Goal: Register for event/course

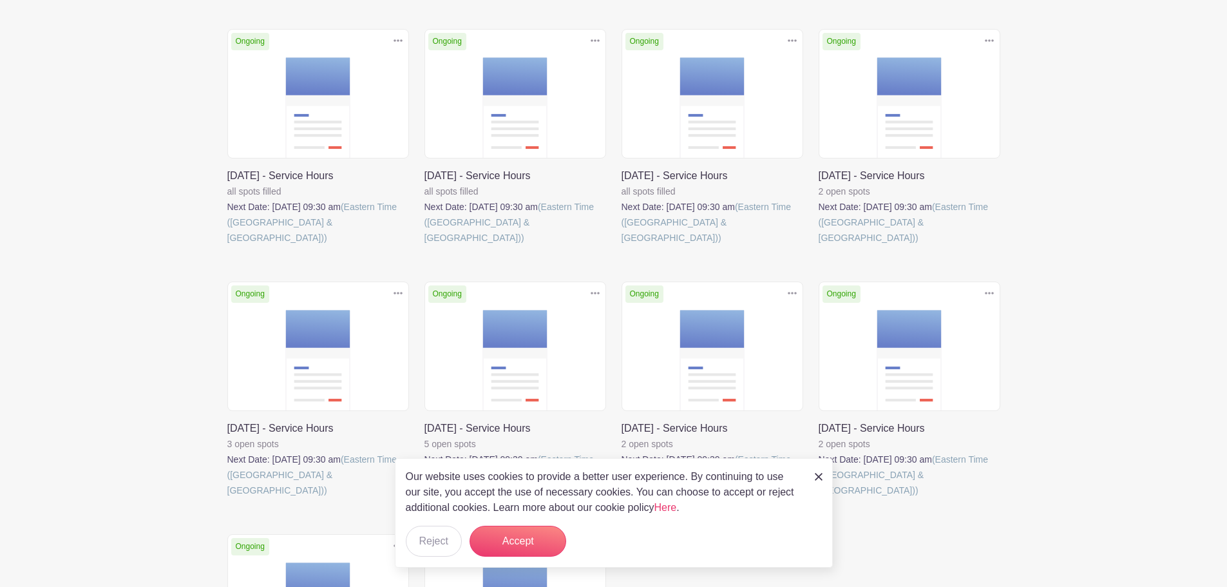
scroll to position [387, 0]
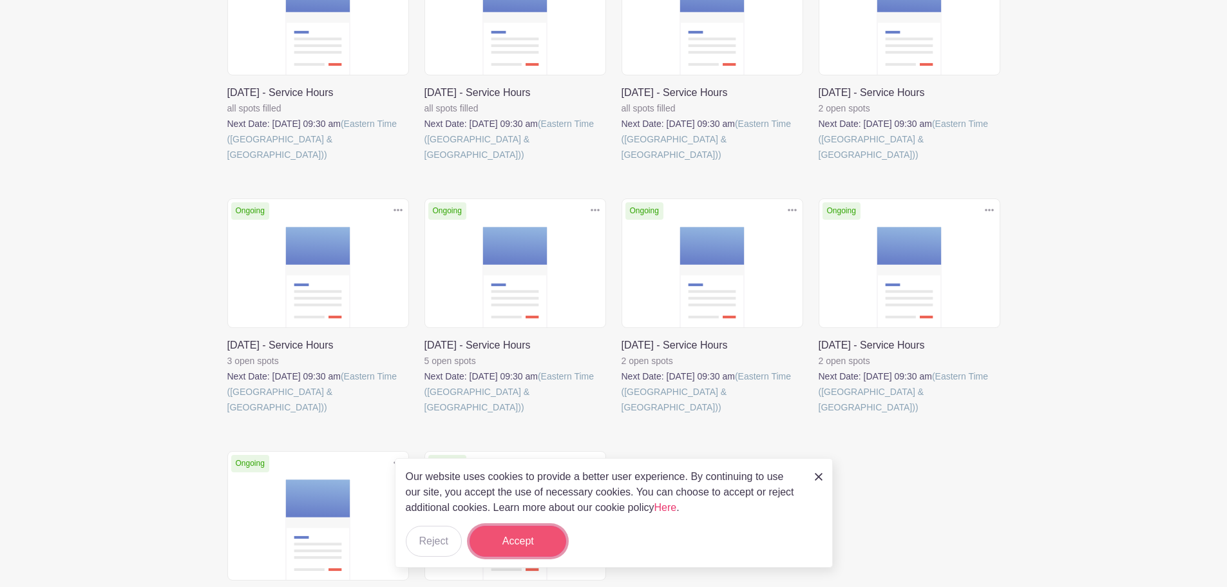
click at [499, 540] on button "Accept" at bounding box center [518, 541] width 97 height 31
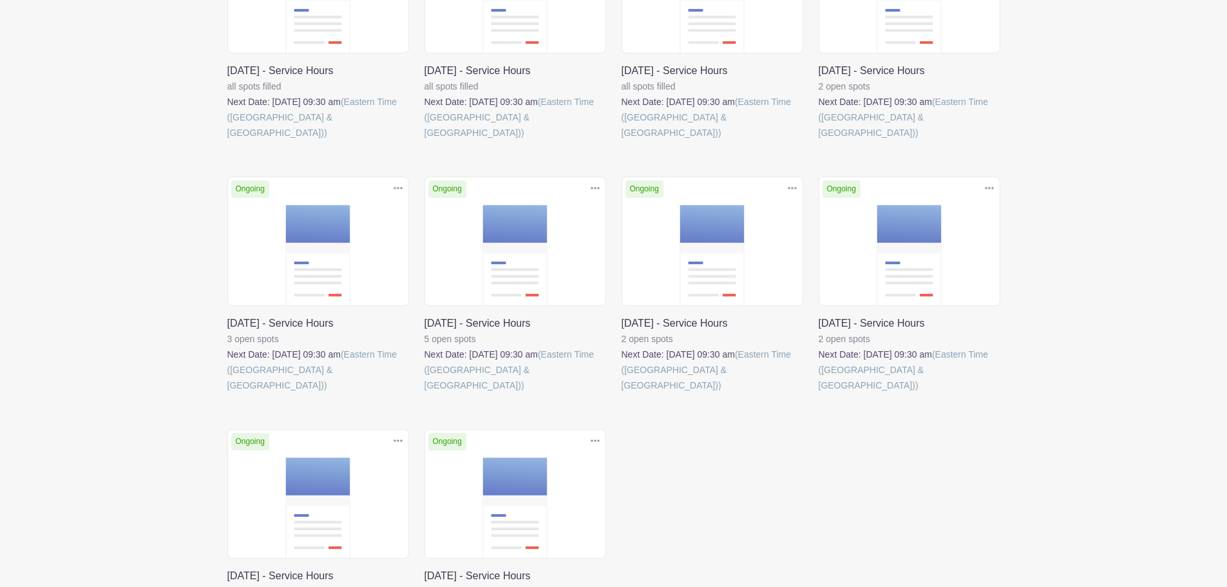
scroll to position [473, 0]
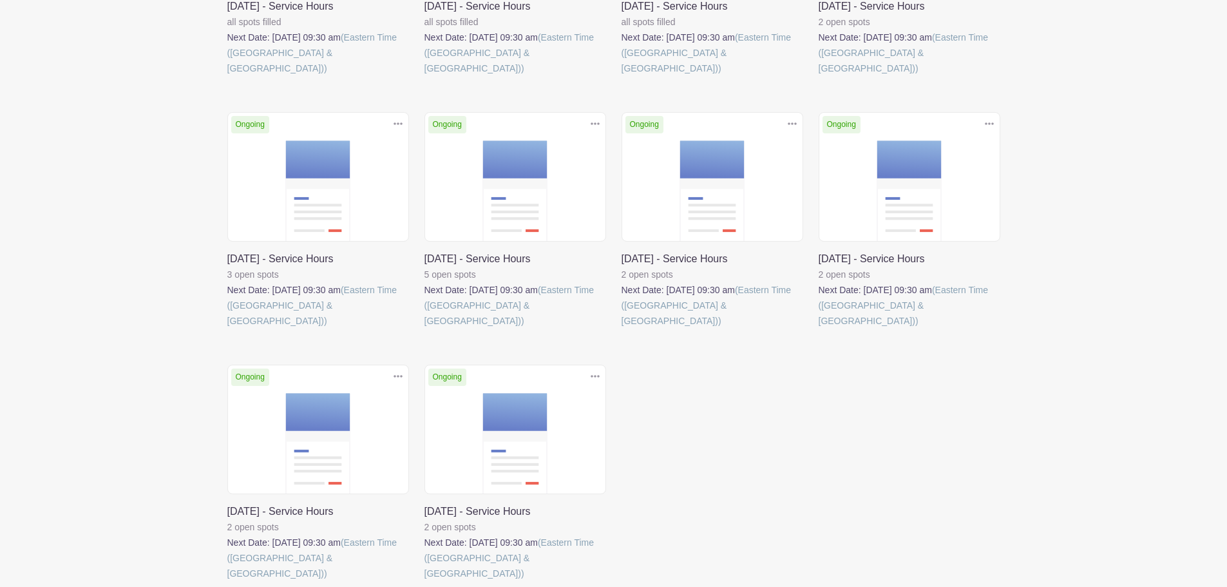
click at [819, 329] on link at bounding box center [819, 329] width 0 height 0
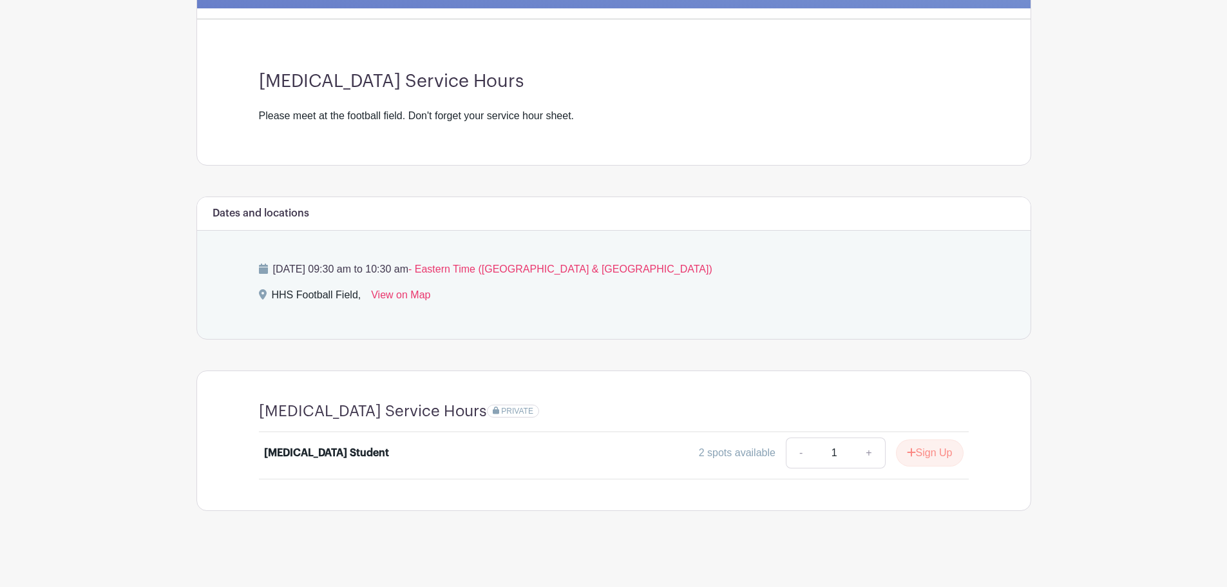
scroll to position [333, 0]
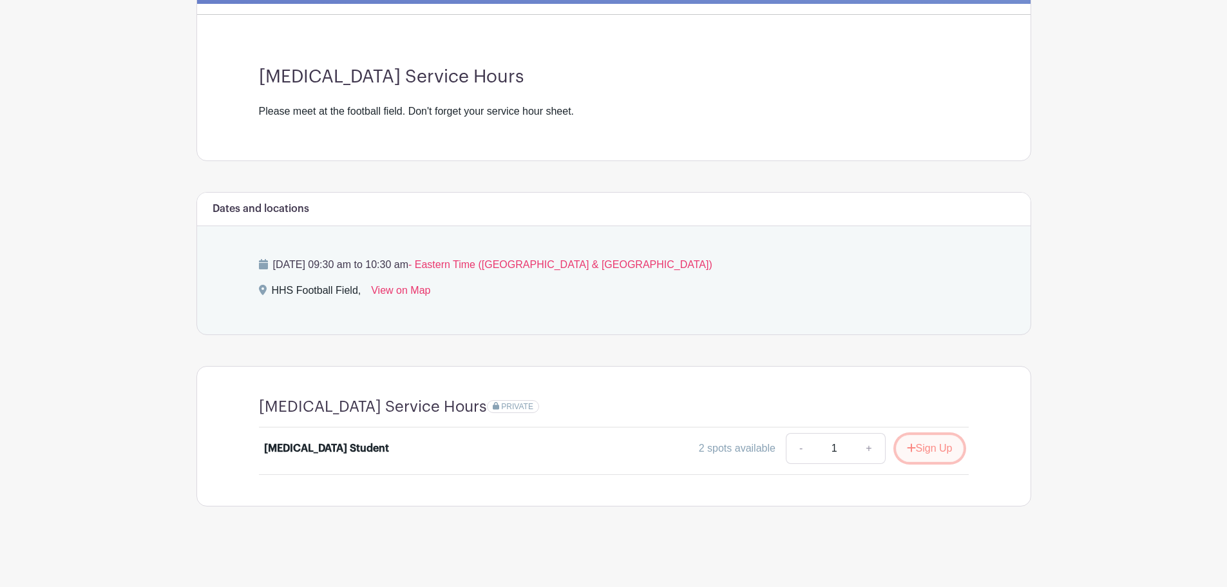
click at [942, 450] on button "Sign Up" at bounding box center [930, 448] width 68 height 27
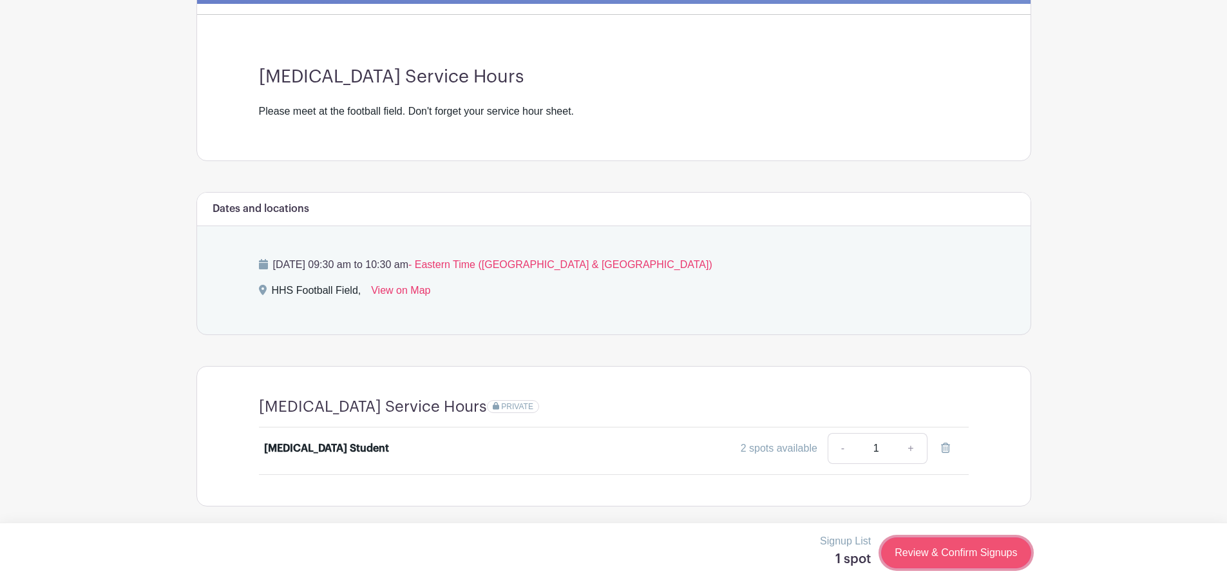
click at [940, 547] on link "Review & Confirm Signups" at bounding box center [955, 552] width 149 height 31
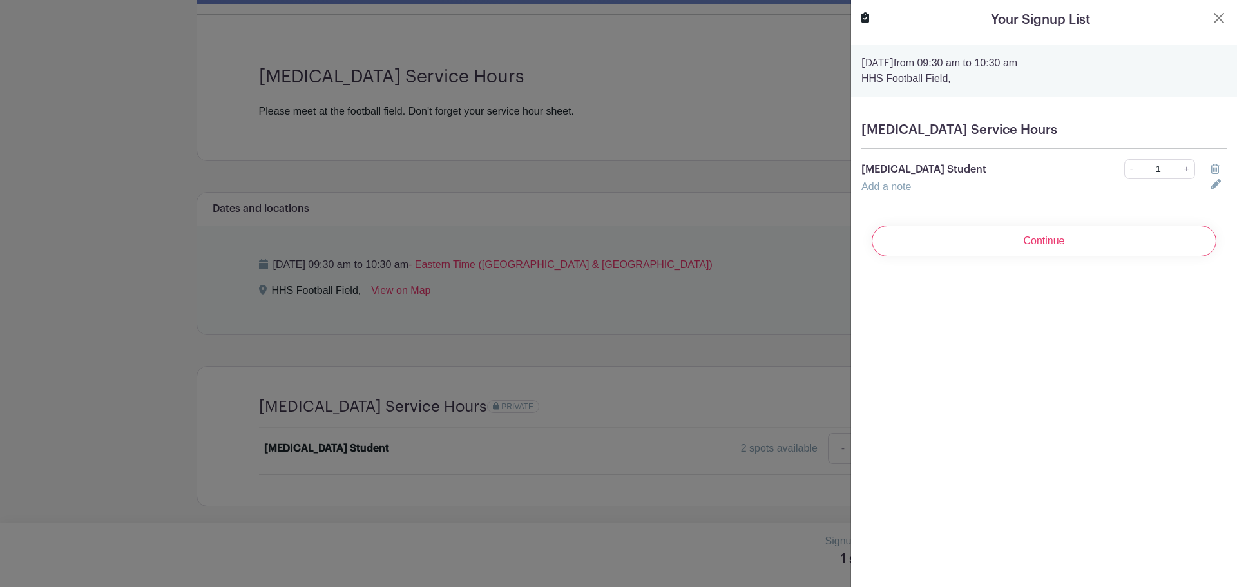
click at [894, 189] on link "Add a note" at bounding box center [886, 186] width 50 height 11
click at [924, 193] on input "text" at bounding box center [1028, 194] width 334 height 31
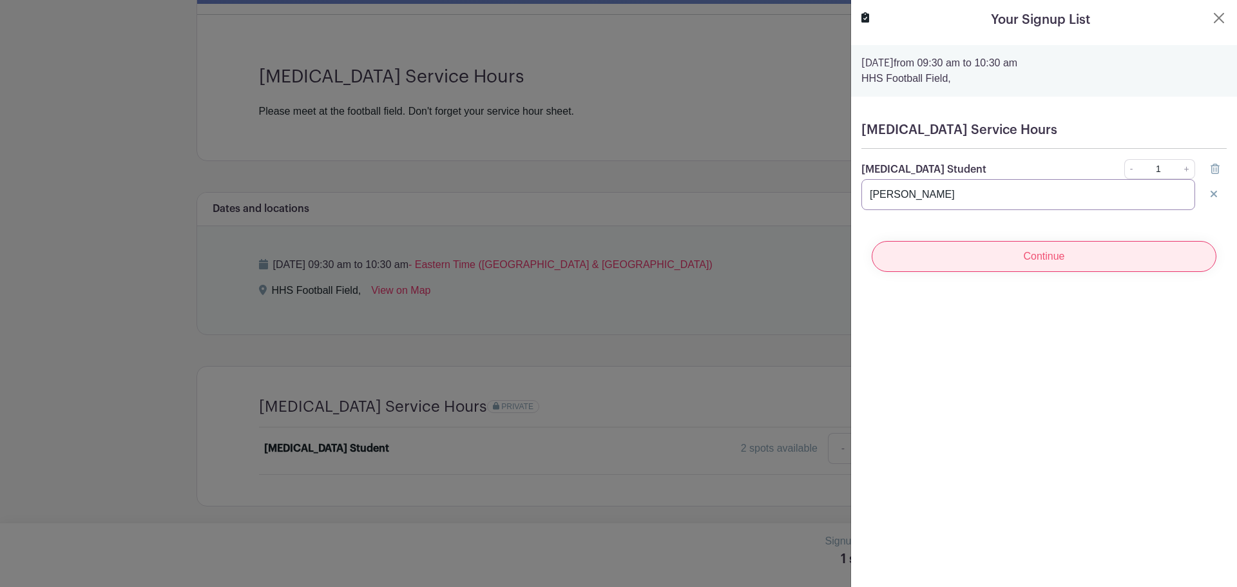
type input "[PERSON_NAME]"
click at [983, 250] on input "Continue" at bounding box center [1044, 256] width 345 height 31
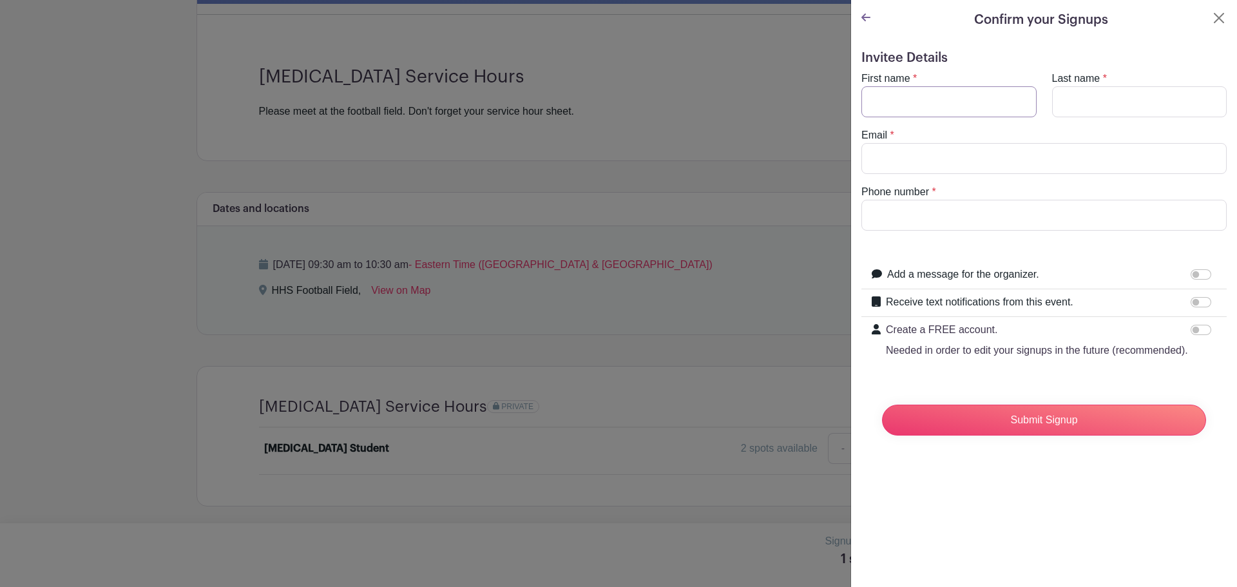
click at [927, 108] on input "First name" at bounding box center [948, 101] width 175 height 31
type input "[PERSON_NAME]"
type input "Ruck"
type input "[EMAIL_ADDRESS][DOMAIN_NAME]"
type input "8598667747"
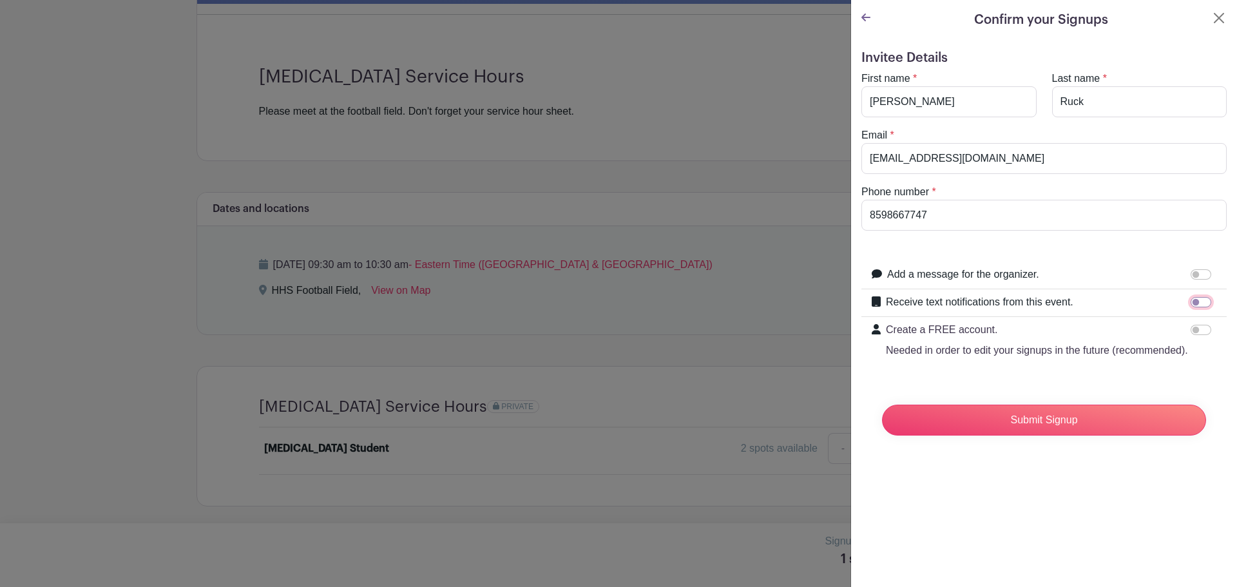
click at [1191, 302] on input "Receive text notifications from this event." at bounding box center [1201, 302] width 21 height 10
checkbox input "true"
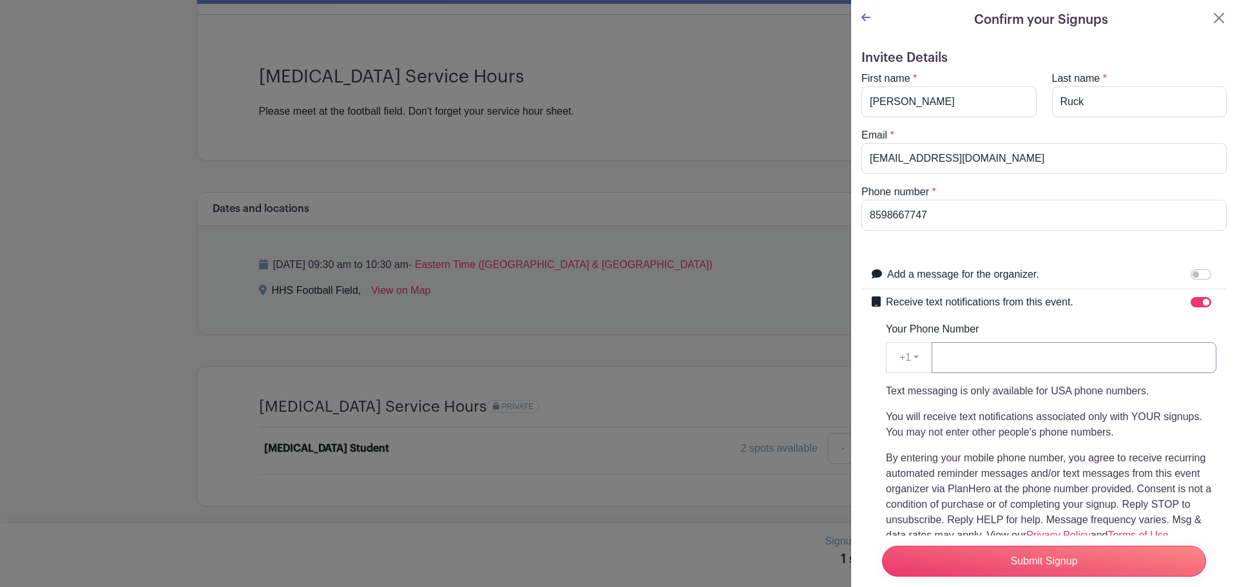
click at [1024, 359] on input "Your Phone Number" at bounding box center [1074, 357] width 285 height 31
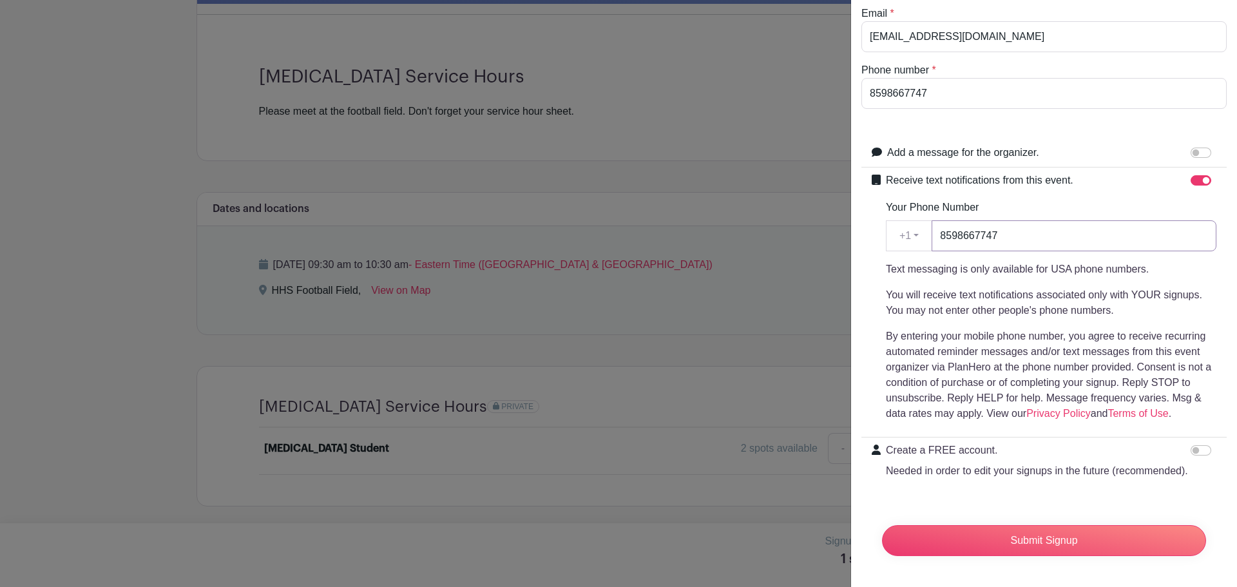
scroll to position [147, 0]
type input "8598667747"
click at [960, 490] on form "Invitee Details First name * [PERSON_NAME] Last name * [PERSON_NAME] Email * [E…" at bounding box center [1043, 247] width 365 height 638
click at [1191, 445] on input "Create a FREE account. Needed in order to edit your signups in the future (reco…" at bounding box center [1201, 450] width 21 height 10
checkbox input "true"
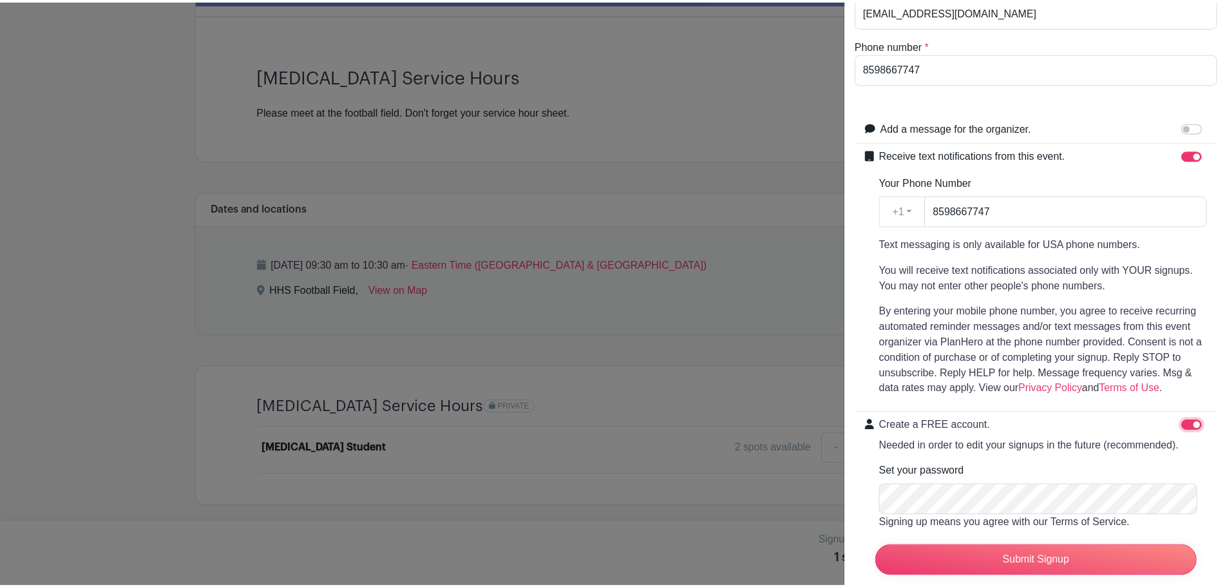
scroll to position [235, 0]
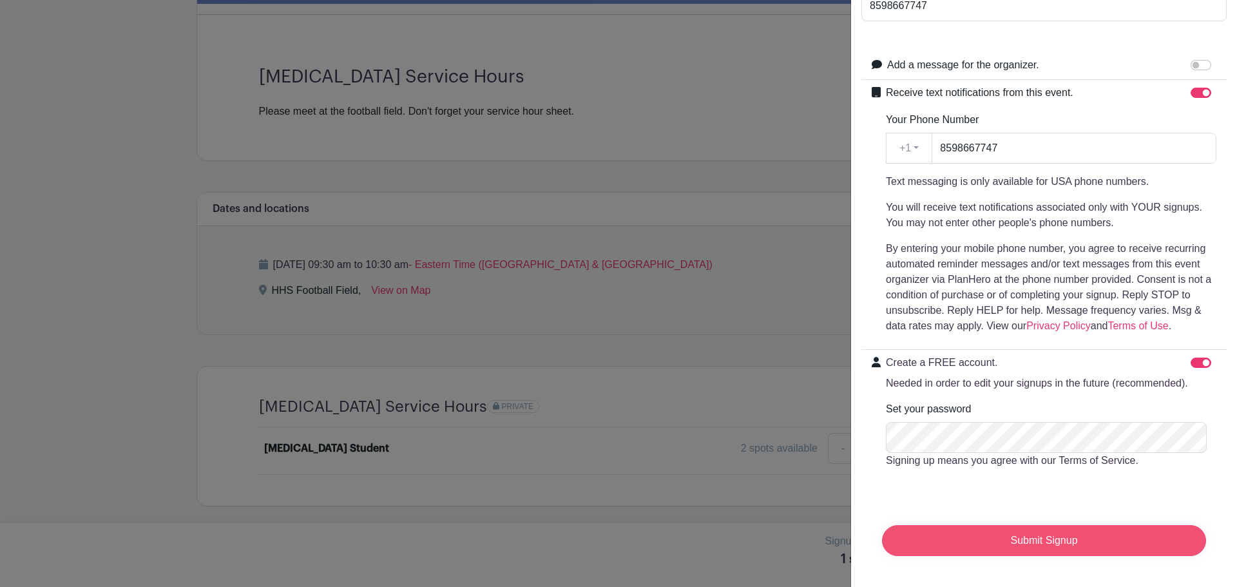
click at [992, 529] on input "Submit Signup" at bounding box center [1044, 540] width 324 height 31
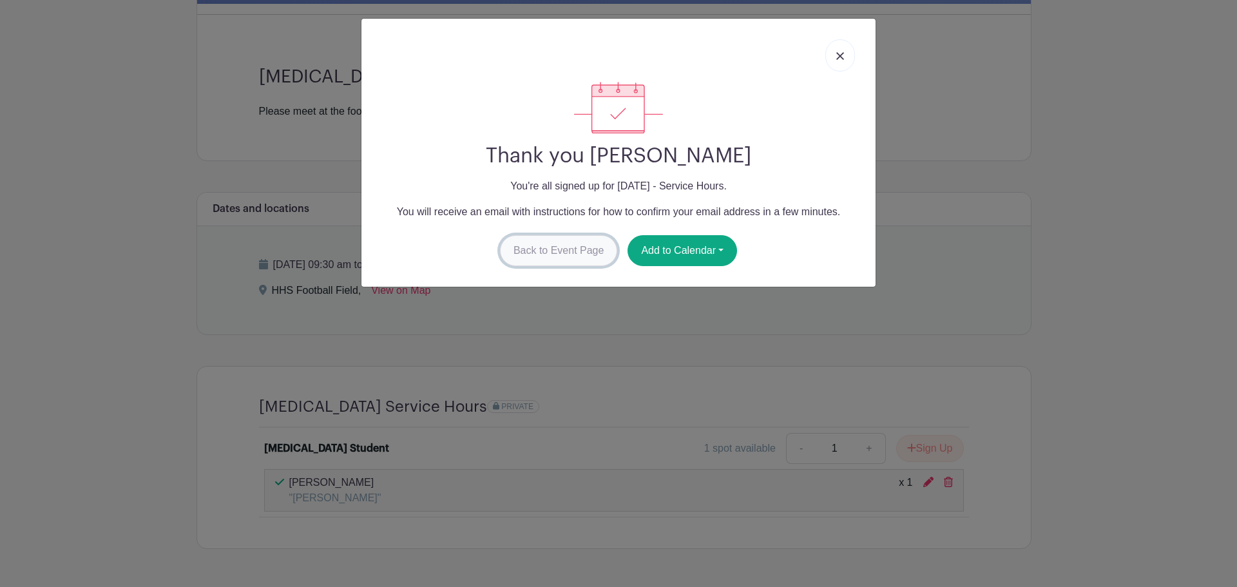
click at [577, 246] on link "Back to Event Page" at bounding box center [559, 250] width 118 height 31
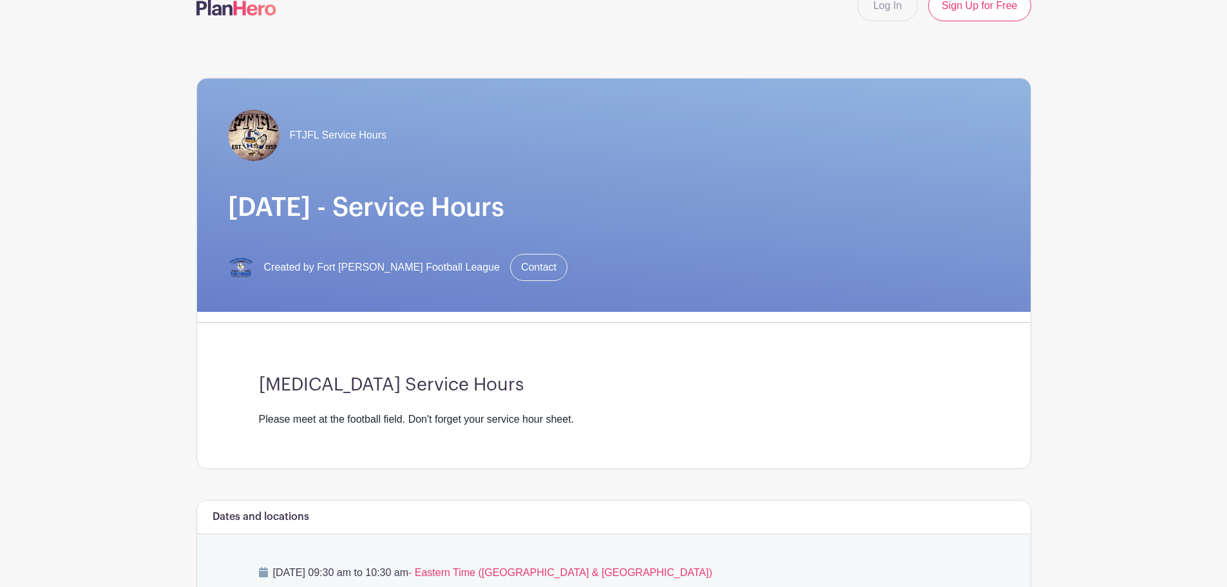
scroll to position [11, 0]
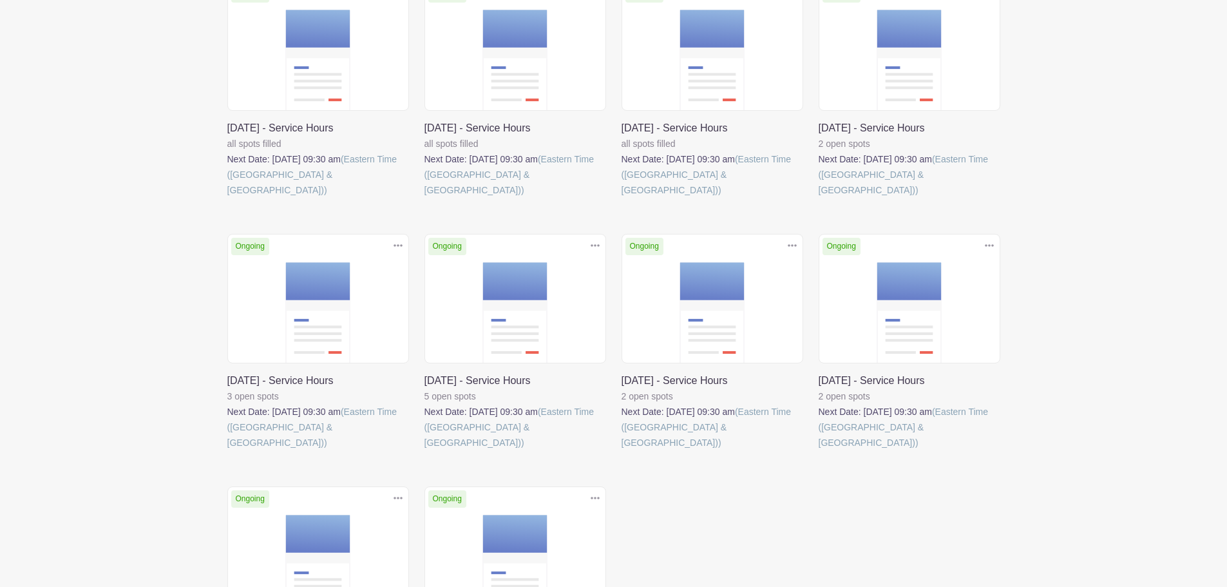
scroll to position [344, 0]
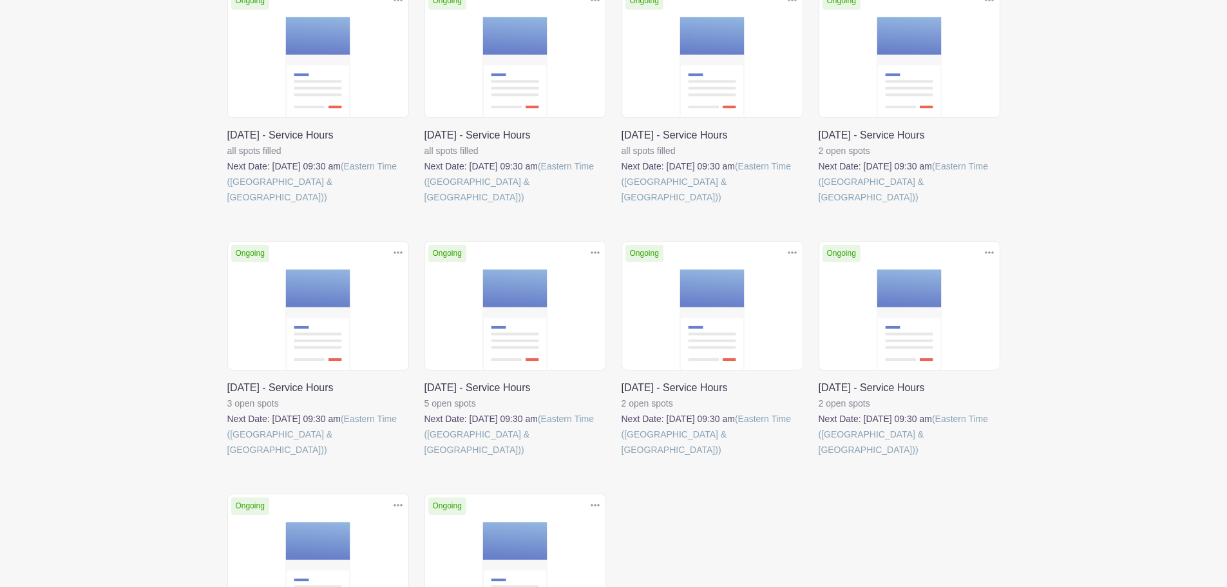
click at [819, 205] on link at bounding box center [819, 205] width 0 height 0
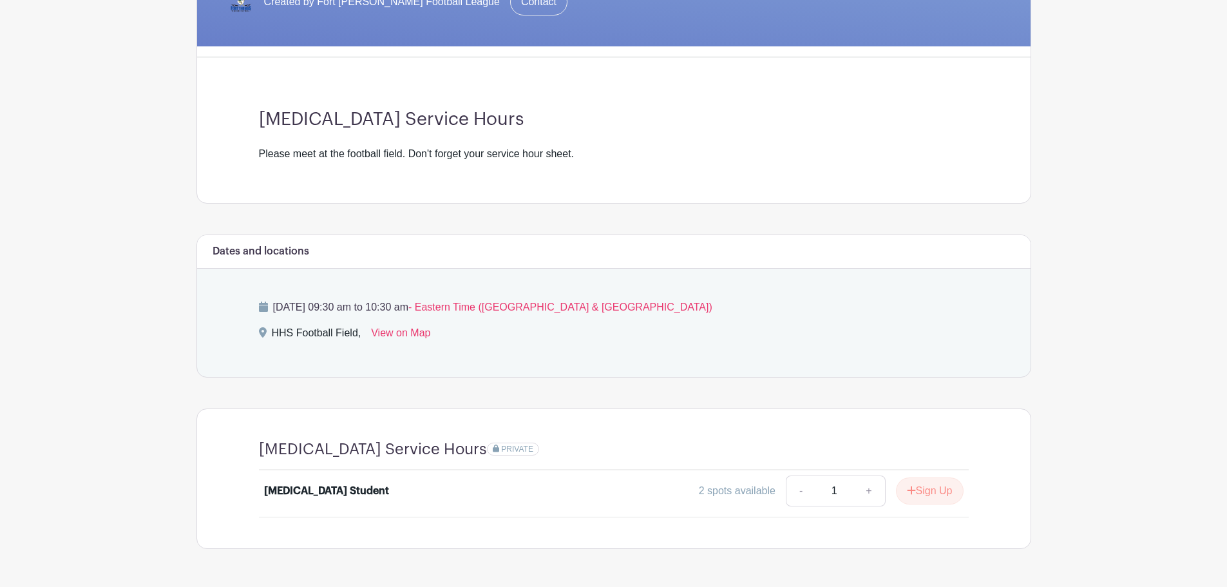
scroll to position [318, 0]
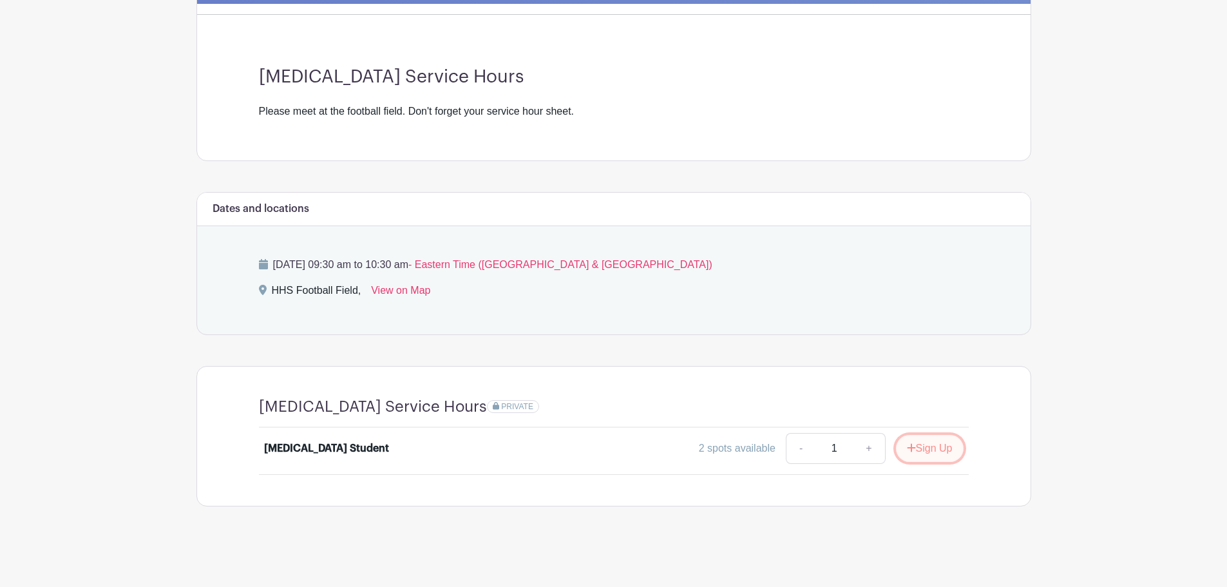
click at [941, 445] on button "Sign Up" at bounding box center [930, 448] width 68 height 27
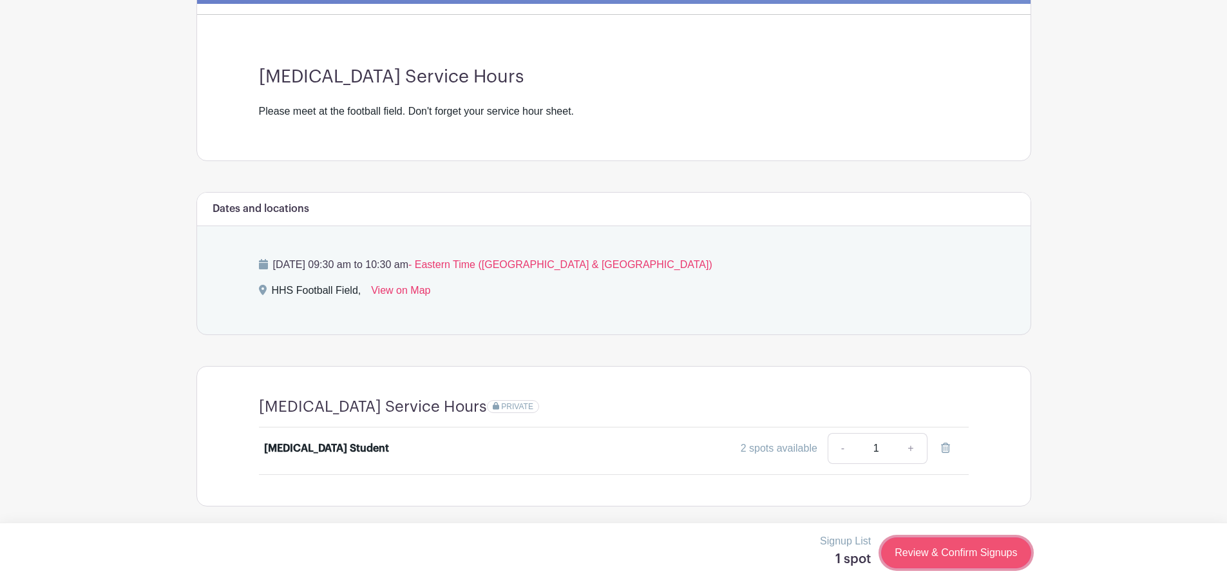
click at [976, 559] on link "Review & Confirm Signups" at bounding box center [955, 552] width 149 height 31
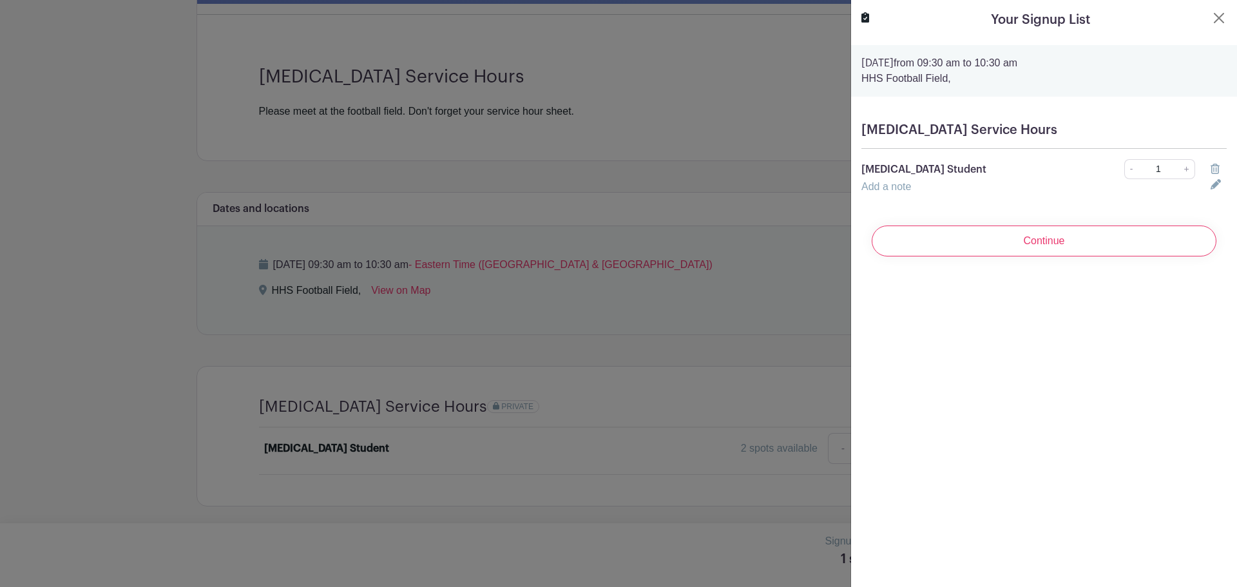
click at [916, 191] on div "Add a note" at bounding box center [1028, 186] width 349 height 15
click at [909, 188] on link "Add a note" at bounding box center [886, 186] width 50 height 11
click at [908, 189] on input "text" at bounding box center [1028, 194] width 334 height 31
type input "[PERSON_NAME]"
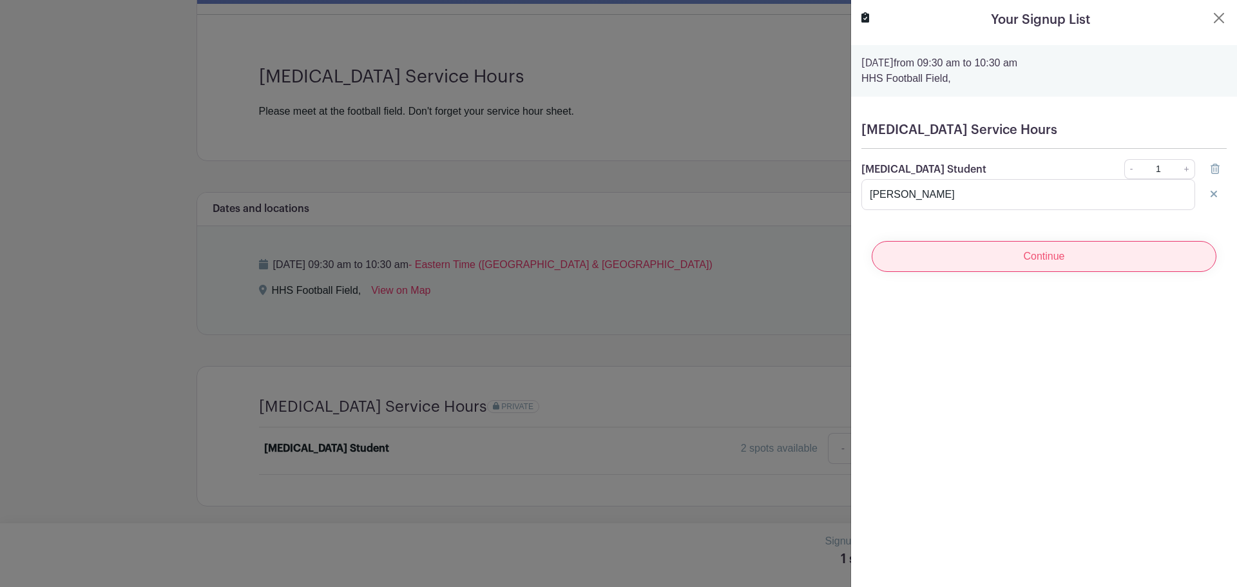
click at [1016, 251] on input "Continue" at bounding box center [1044, 256] width 345 height 31
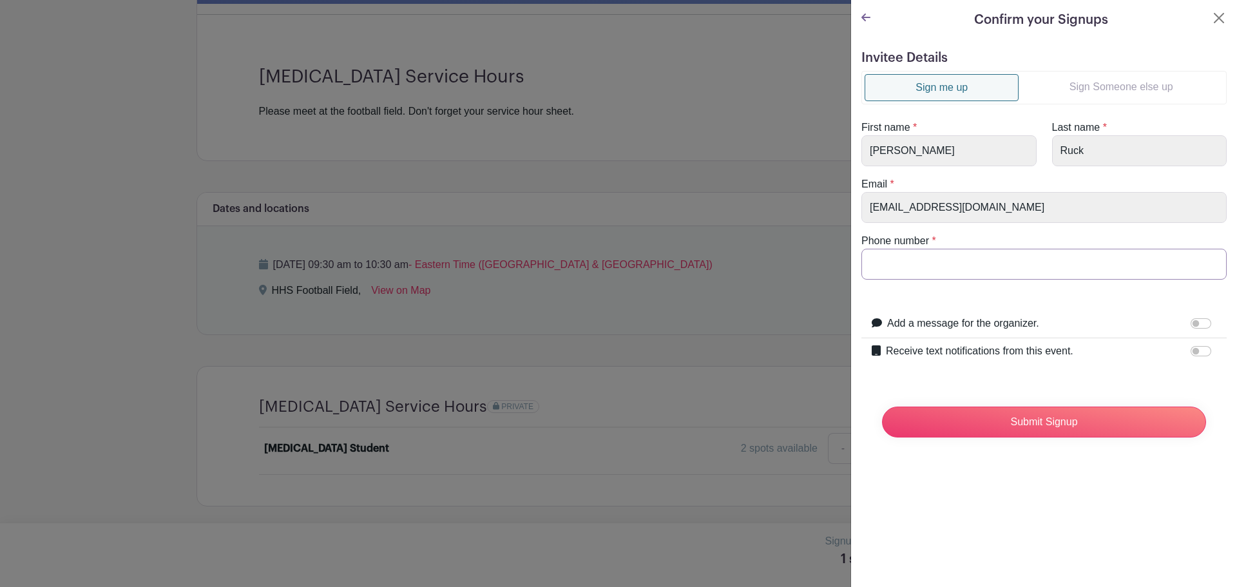
click at [1008, 256] on input "Phone number" at bounding box center [1043, 264] width 365 height 31
type input "8598667747"
click at [1191, 347] on input "Receive text notifications from this event." at bounding box center [1201, 351] width 21 height 10
checkbox input "true"
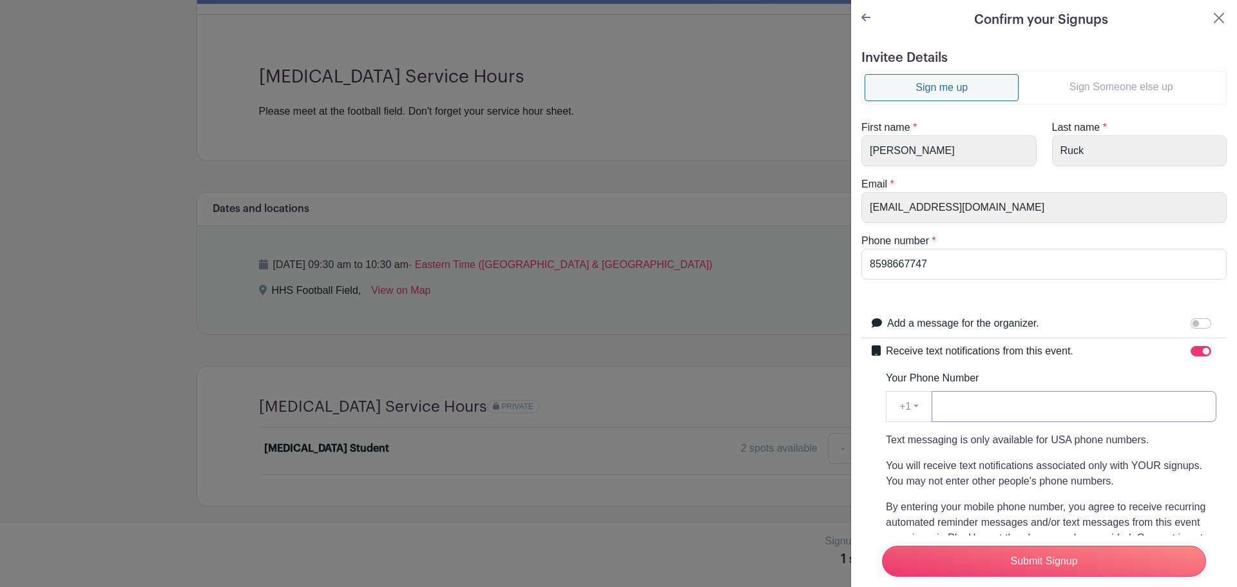
click at [986, 419] on input "Your Phone Number" at bounding box center [1074, 406] width 285 height 31
type input "8598667747"
click at [1042, 553] on input "Submit Signup" at bounding box center [1044, 561] width 324 height 31
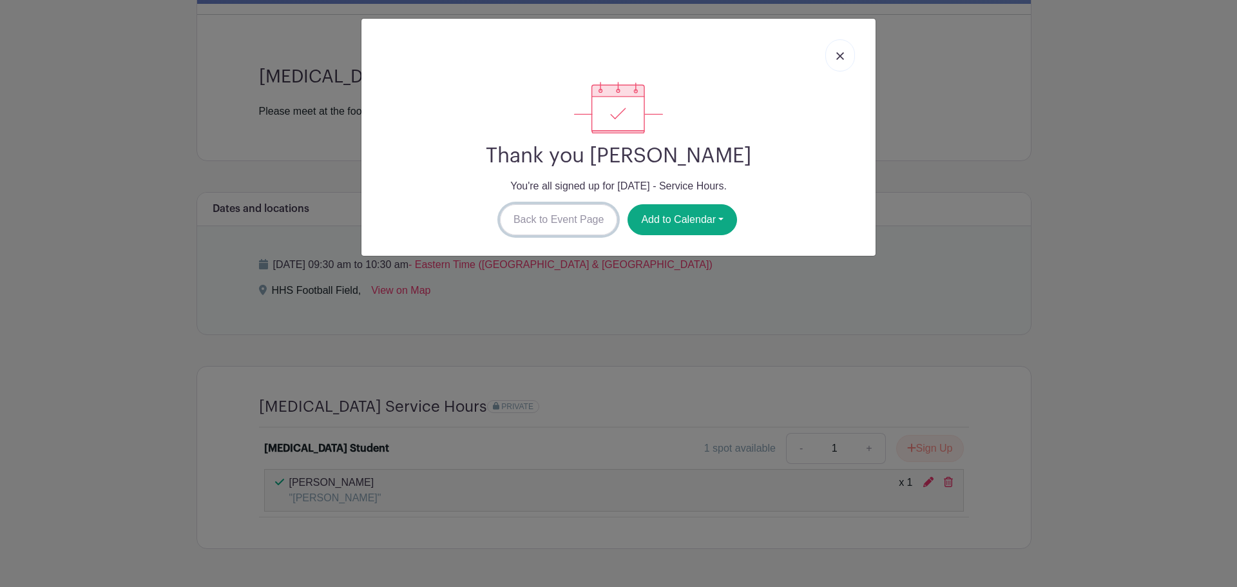
click at [515, 216] on link "Back to Event Page" at bounding box center [559, 219] width 118 height 31
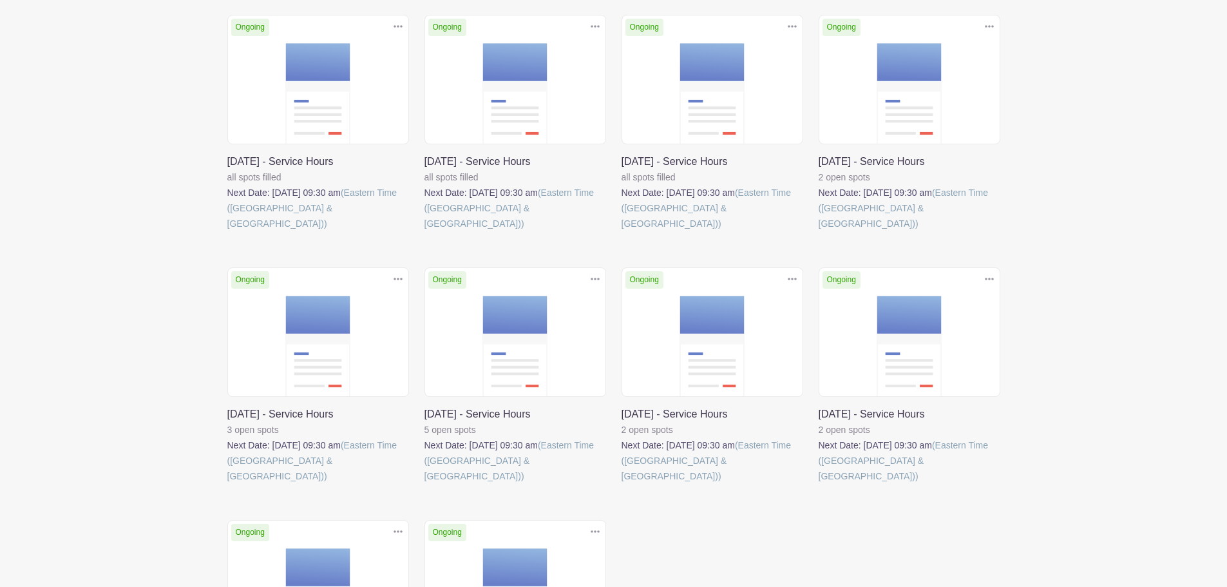
scroll to position [344, 0]
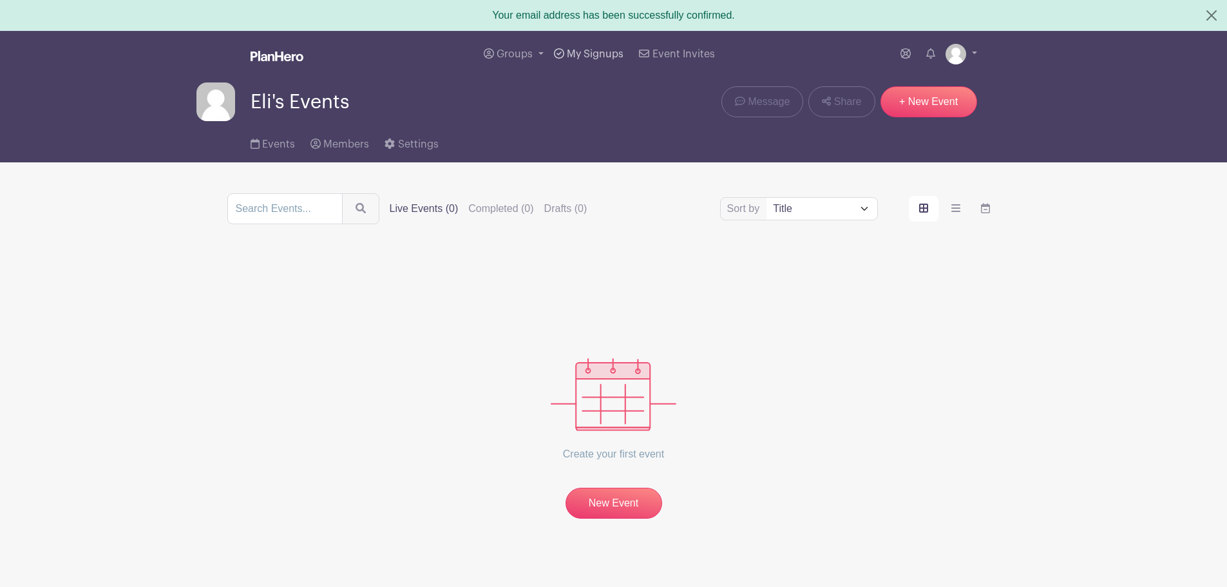
click at [589, 57] on span "My Signups" at bounding box center [595, 54] width 57 height 10
click at [537, 52] on link "Groups" at bounding box center [514, 54] width 70 height 46
click at [572, 52] on span "My Signups" at bounding box center [595, 54] width 57 height 10
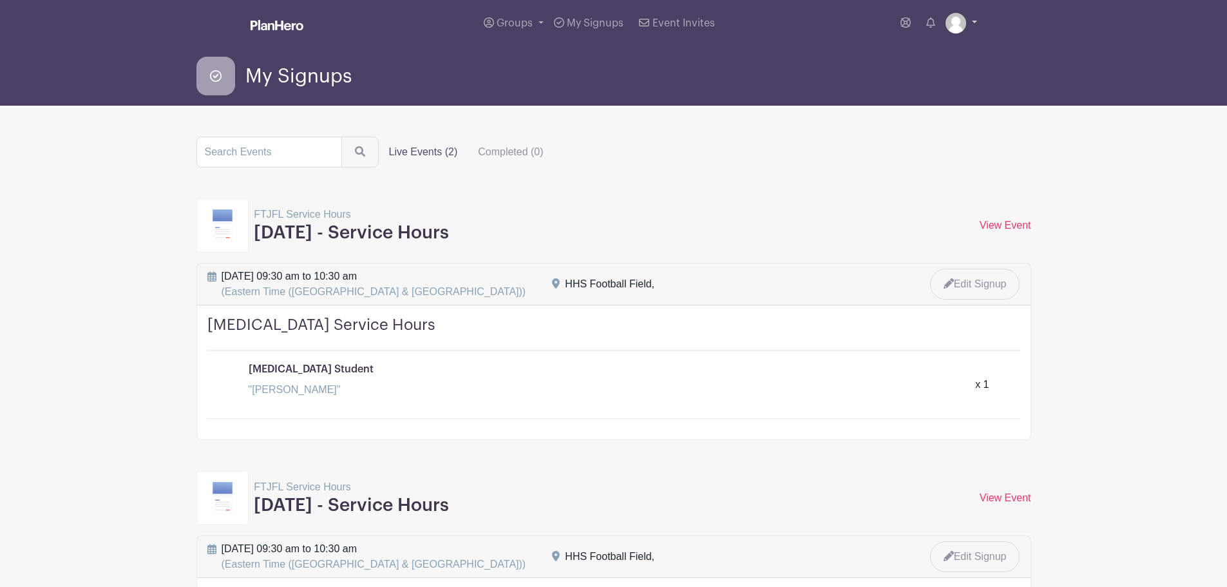
click at [973, 21] on link at bounding box center [962, 23] width 32 height 21
click at [960, 51] on link "My account" at bounding box center [926, 53] width 102 height 21
